Goal: Information Seeking & Learning: Understand process/instructions

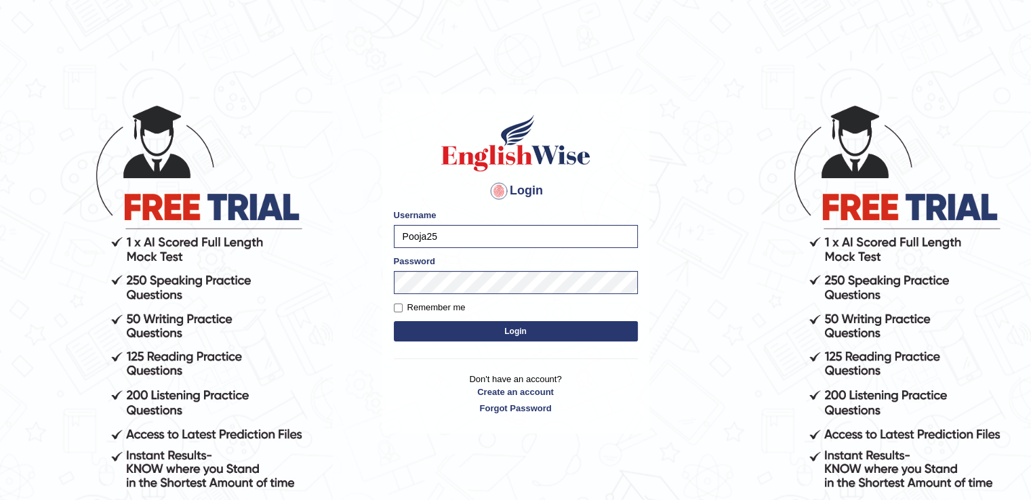
click at [542, 334] on button "Login" at bounding box center [516, 331] width 244 height 20
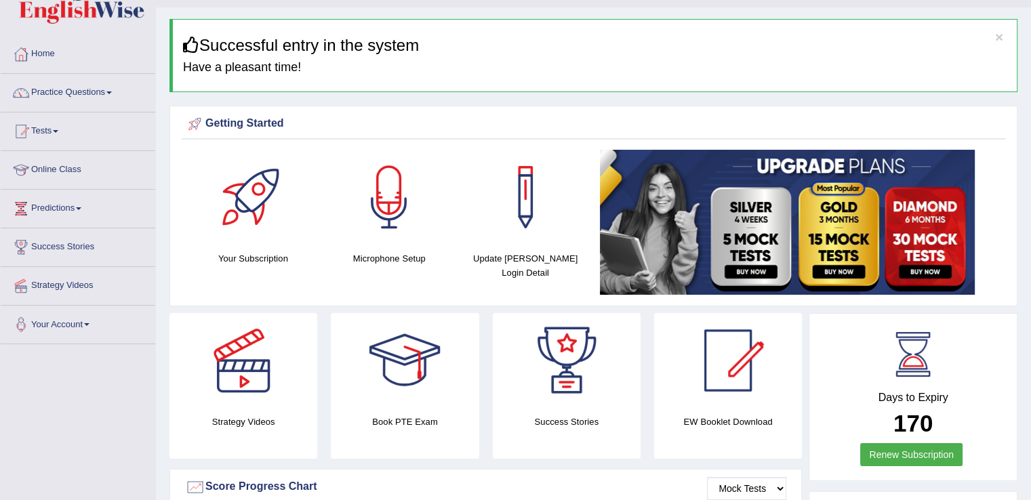
scroll to position [31, 0]
click at [65, 166] on link "Online Class" at bounding box center [78, 169] width 155 height 34
click at [65, 166] on link "Online Class" at bounding box center [76, 169] width 151 height 34
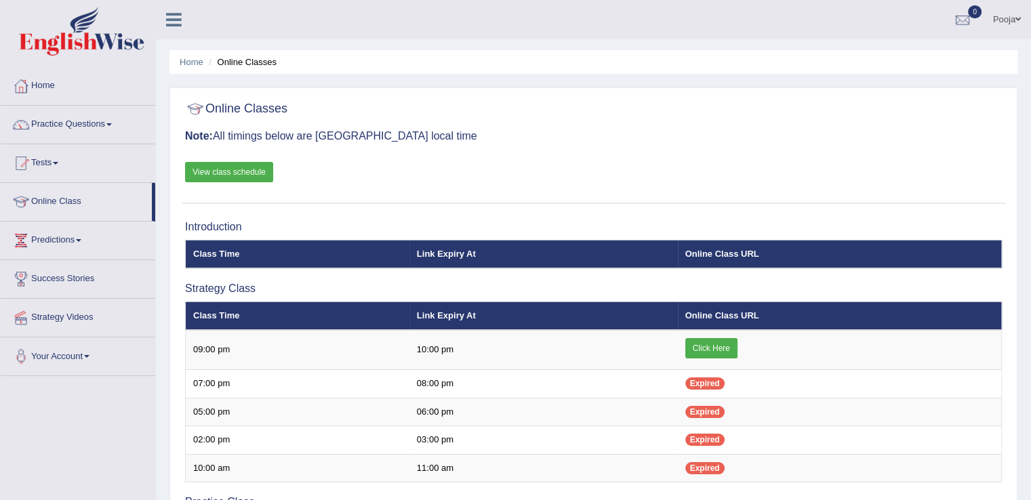
click at [239, 171] on link "View class schedule" at bounding box center [229, 172] width 88 height 20
